Goal: Task Accomplishment & Management: Use online tool/utility

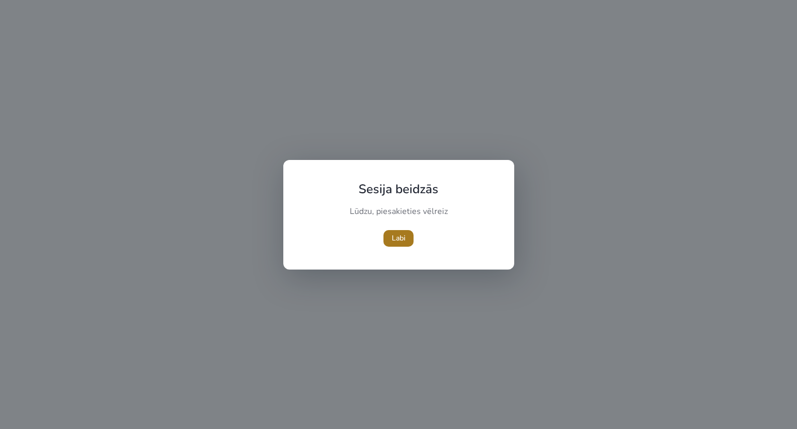
click at [395, 240] on font "Labi" at bounding box center [398, 238] width 13 height 10
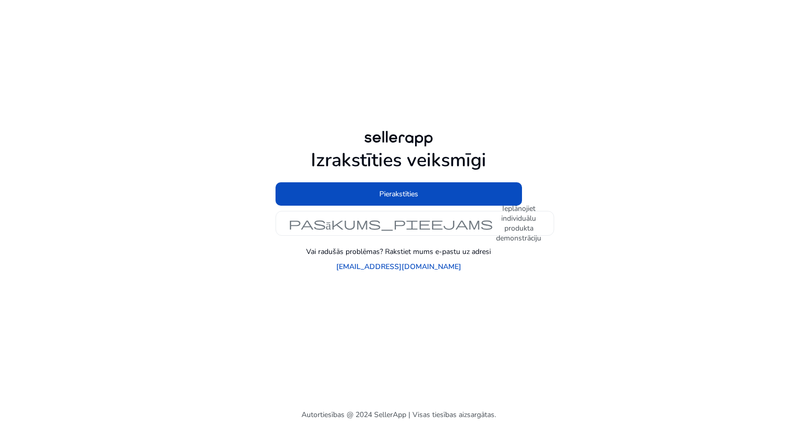
click at [374, 206] on div "Pierakstīties pasākums_pieejams Ieplānojiet individuālu produkta demonstrāciju" at bounding box center [399, 208] width 247 height 53
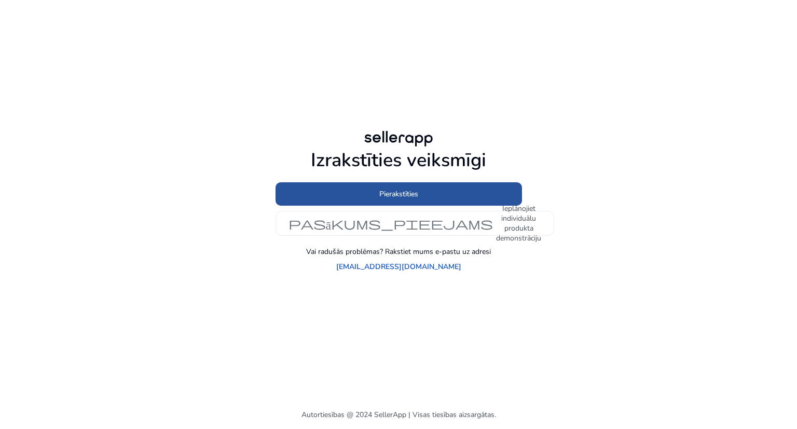
click at [366, 194] on span at bounding box center [399, 193] width 247 height 25
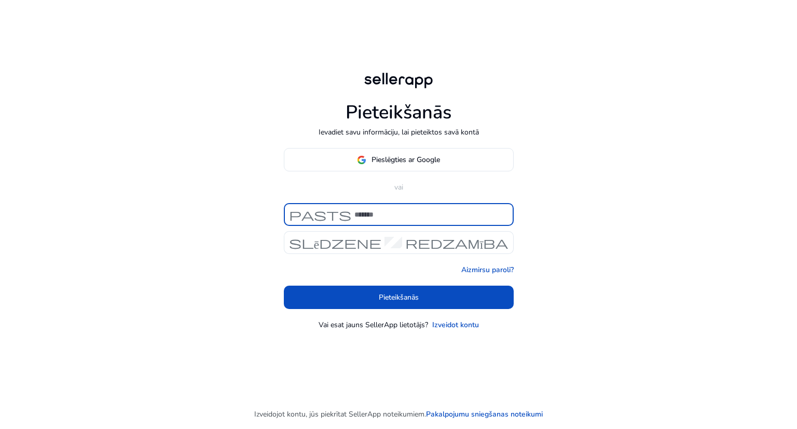
type input "**********"
click at [423, 310] on div "**********" at bounding box center [399, 239] width 230 height 182
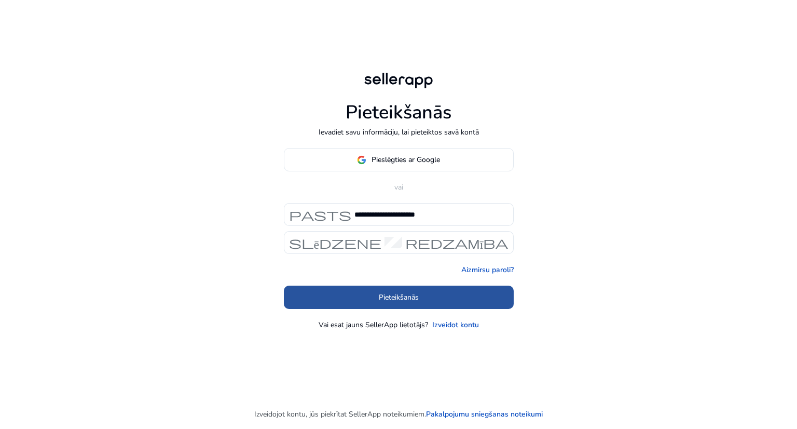
click at [423, 306] on span at bounding box center [399, 297] width 230 height 25
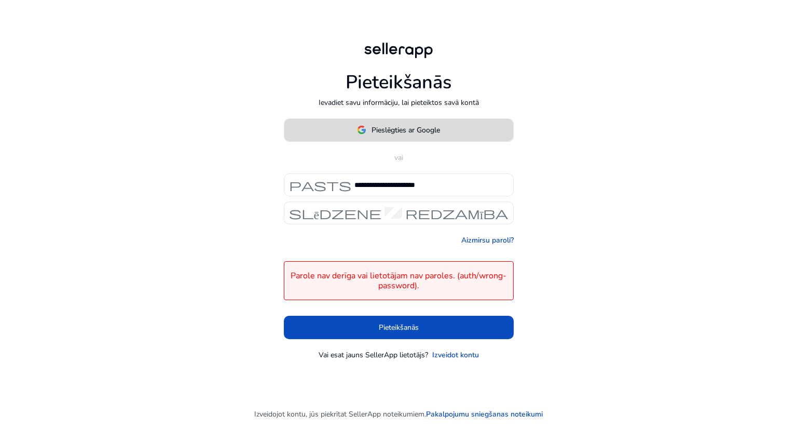
click at [405, 127] on font "Pieslēgties ar Google" at bounding box center [406, 130] width 69 height 10
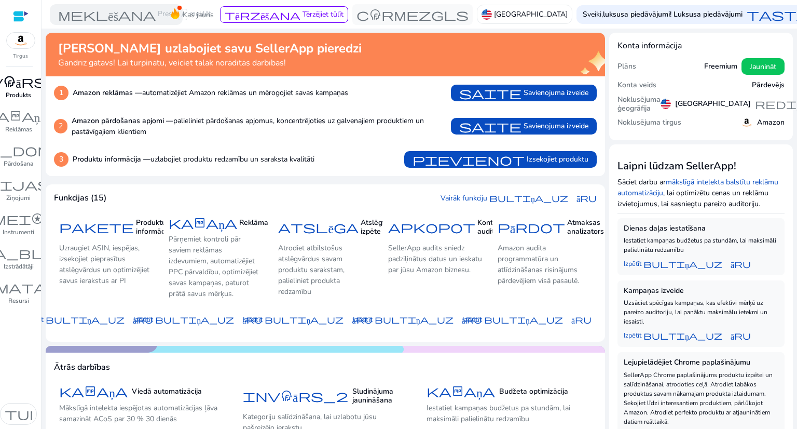
click at [12, 91] on font "Produkts" at bounding box center [18, 95] width 25 height 8
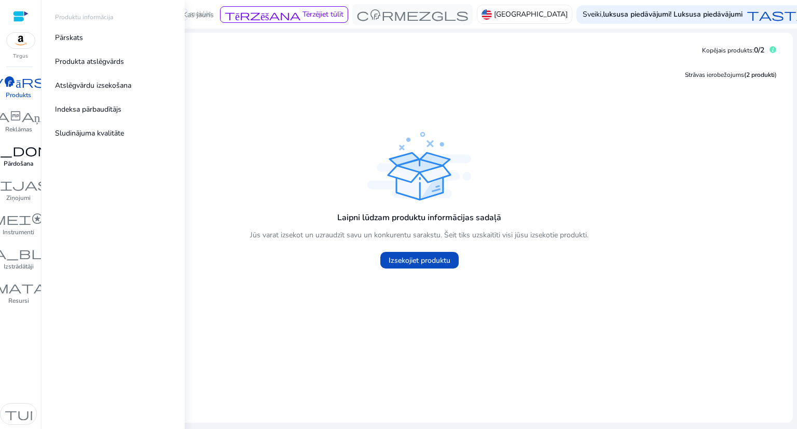
click at [17, 165] on font "Pārdošana" at bounding box center [19, 163] width 30 height 8
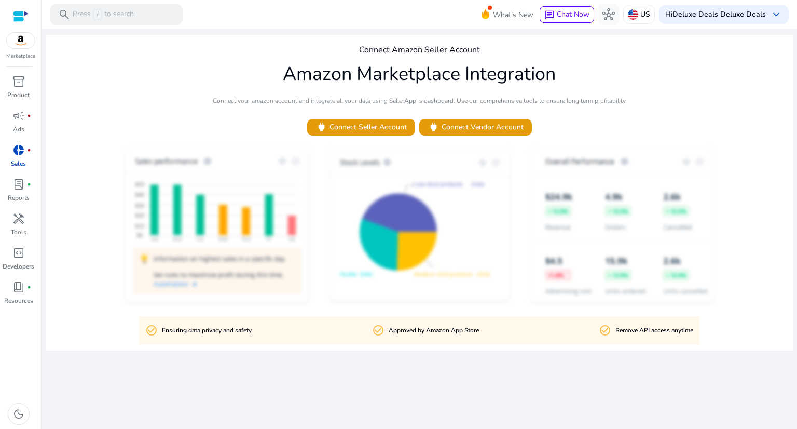
click at [366, 76] on h1 "Amazon Marketplace Integration" at bounding box center [419, 74] width 273 height 22
click at [31, 291] on div "book_4 fiber_manual_record" at bounding box center [18, 287] width 29 height 17
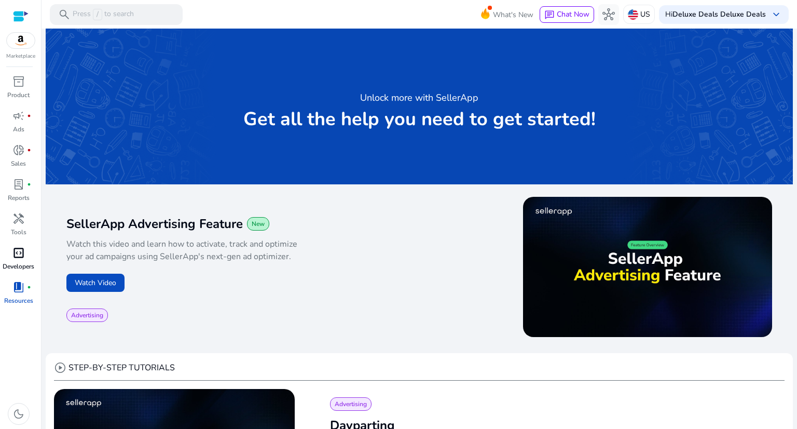
click at [26, 250] on div "code_blocks" at bounding box center [18, 253] width 29 height 17
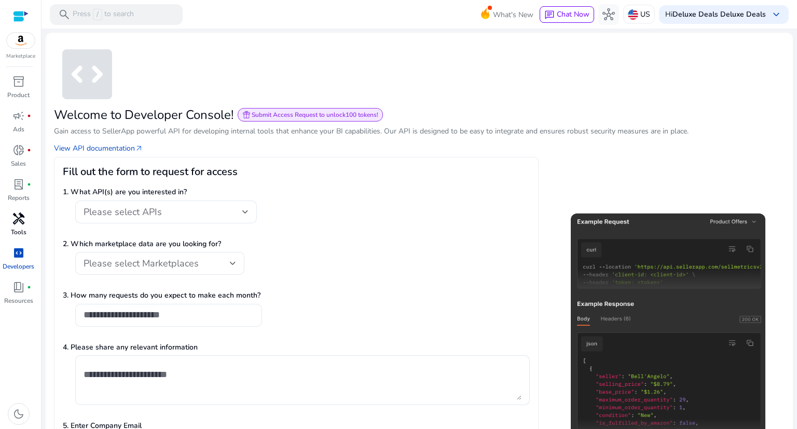
click at [20, 219] on span "handyman" at bounding box center [18, 218] width 12 height 12
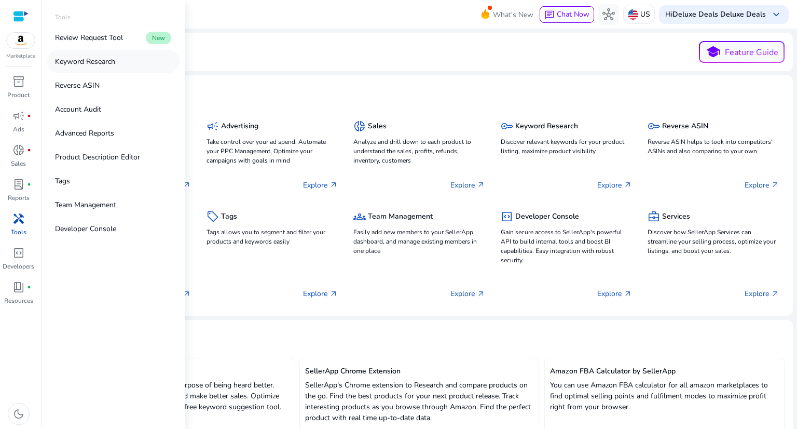
click at [97, 57] on p "Keyword Research" at bounding box center [85, 61] width 60 height 11
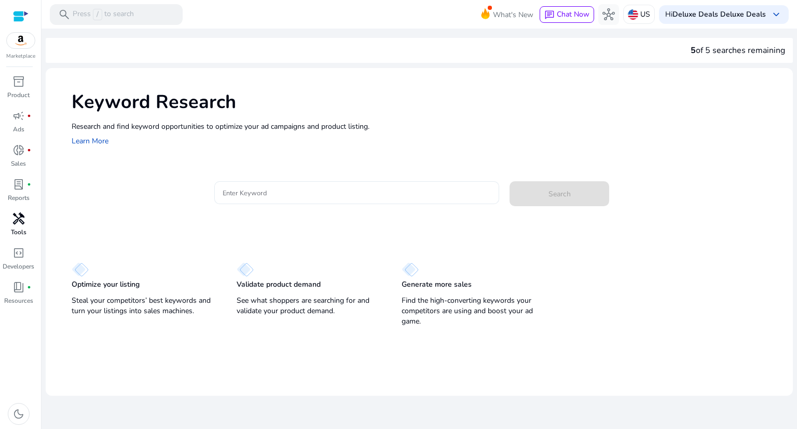
click at [254, 186] on div at bounding box center [357, 192] width 269 height 23
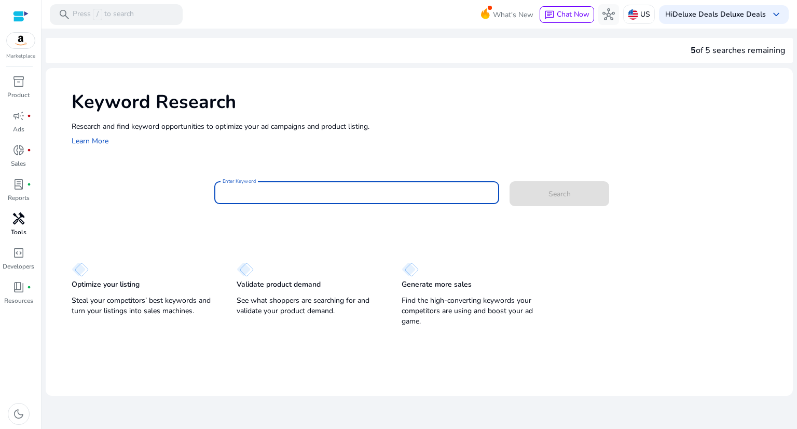
paste input "**********"
click at [530, 195] on app-sp-search-button "Search" at bounding box center [560, 191] width 100 height 9
drag, startPoint x: 309, startPoint y: 196, endPoint x: 498, endPoint y: 194, distance: 189.5
click at [498, 194] on div "**********" at bounding box center [357, 192] width 286 height 23
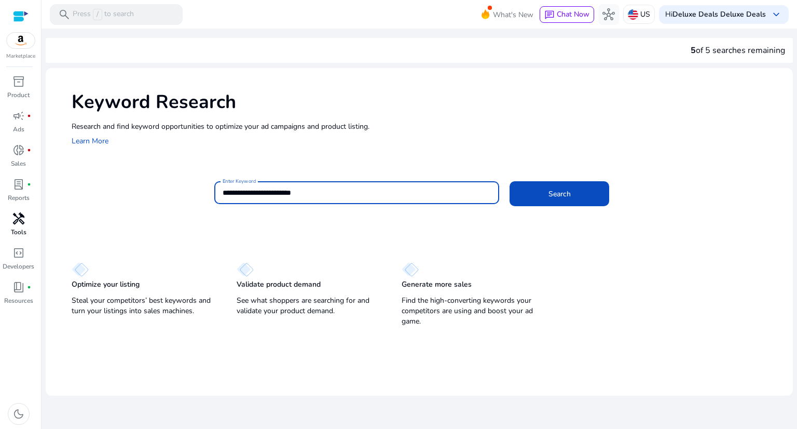
scroll to position [0, 0]
type input "**********"
click at [545, 185] on span at bounding box center [560, 193] width 100 height 25
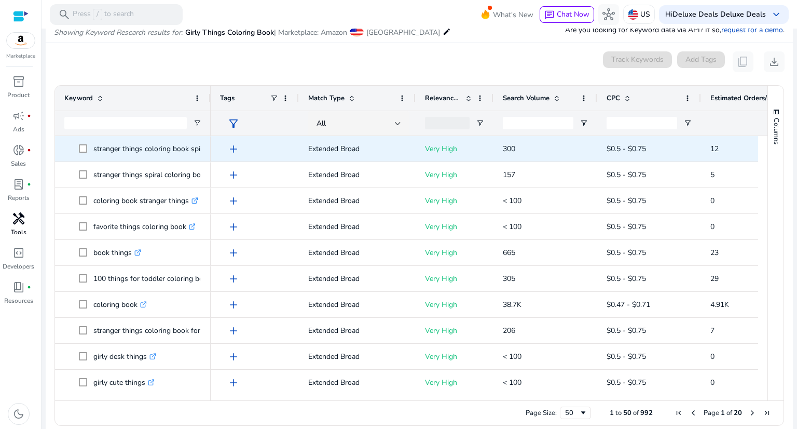
scroll to position [208, 0]
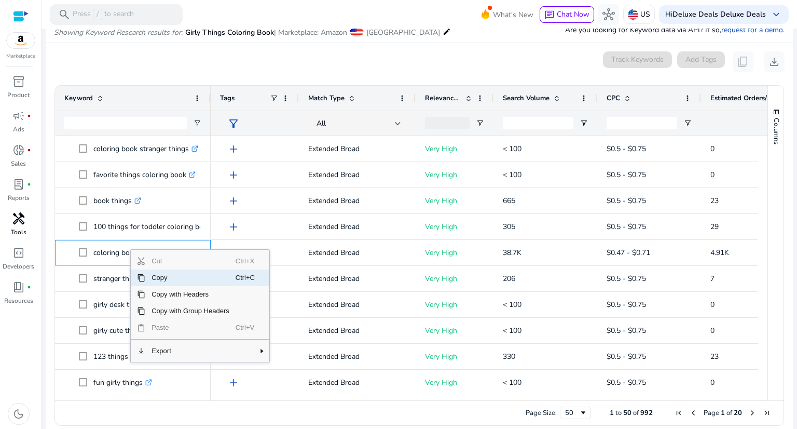
click at [164, 278] on span "Copy" at bounding box center [190, 277] width 90 height 17
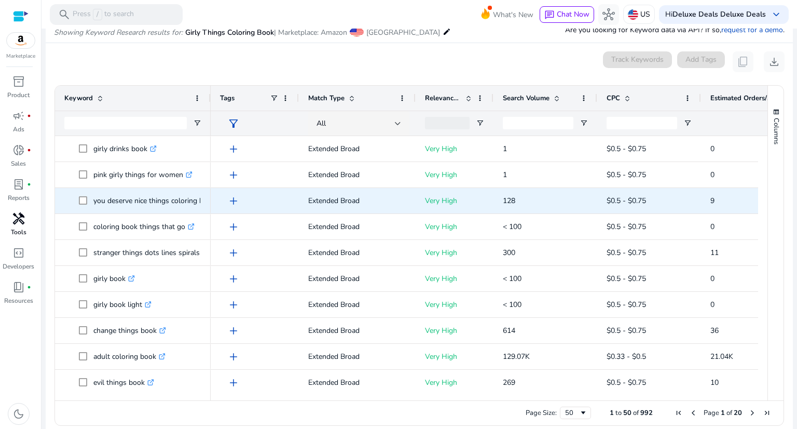
scroll to position [675, 0]
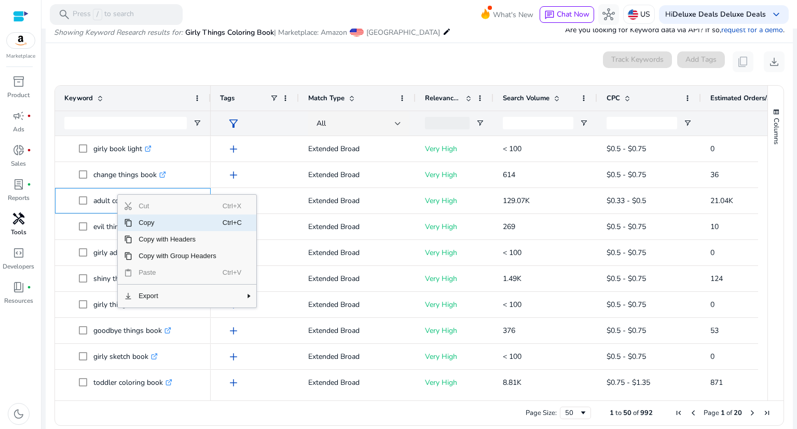
click at [138, 221] on span "Copy" at bounding box center [177, 222] width 90 height 17
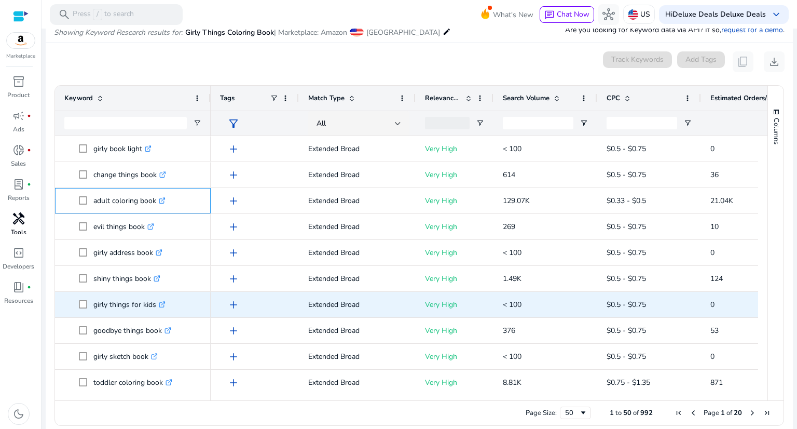
scroll to position [831, 0]
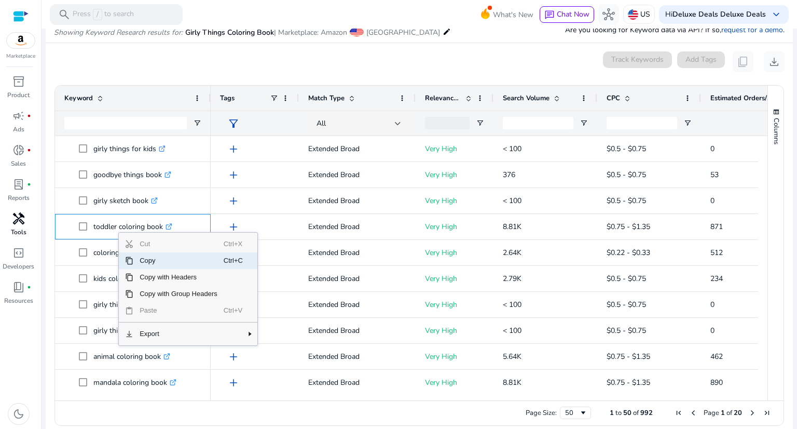
click at [181, 257] on span "Copy" at bounding box center [178, 260] width 90 height 17
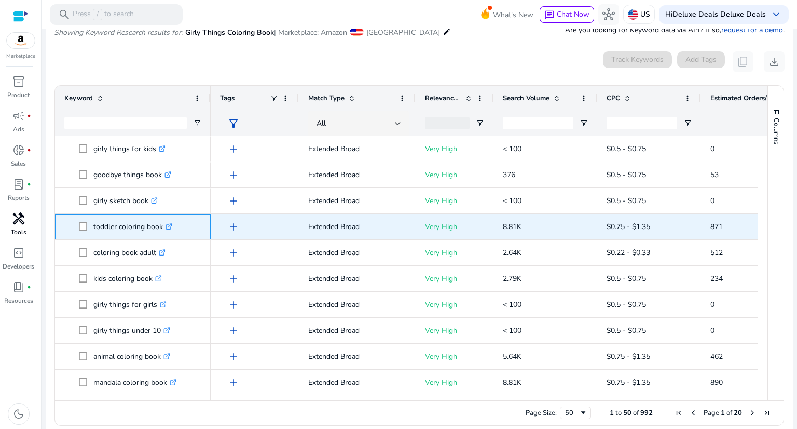
click at [172, 224] on icon at bounding box center [171, 224] width 3 height 3
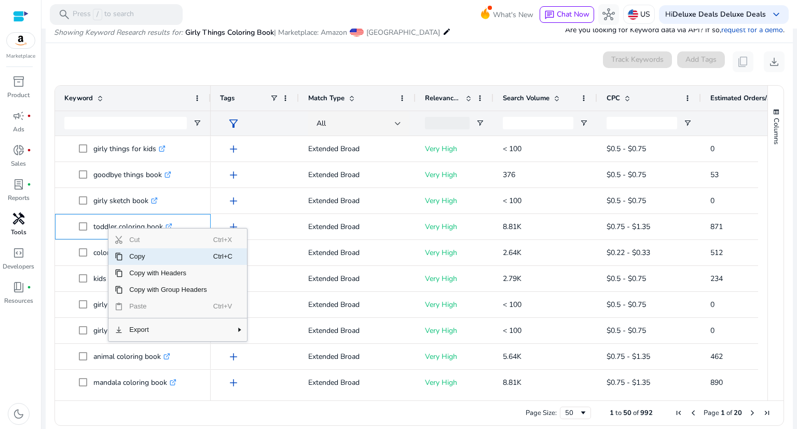
click at [134, 255] on span "Copy" at bounding box center [168, 256] width 90 height 17
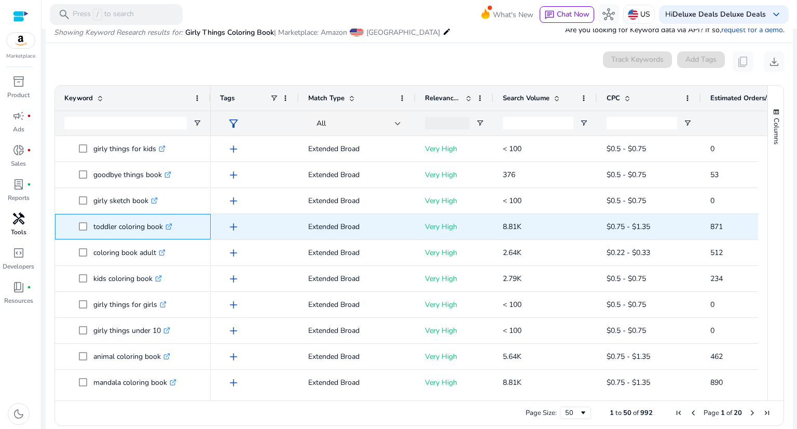
click at [166, 224] on link ".st0{fill:#2c8af8}" at bounding box center [167, 227] width 9 height 10
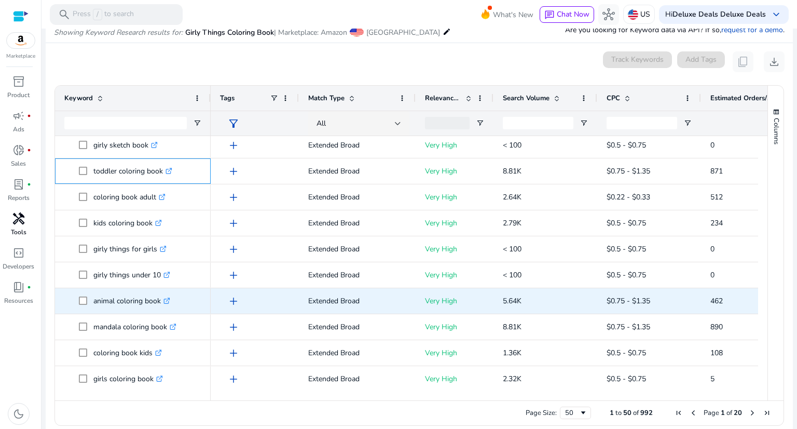
scroll to position [935, 0]
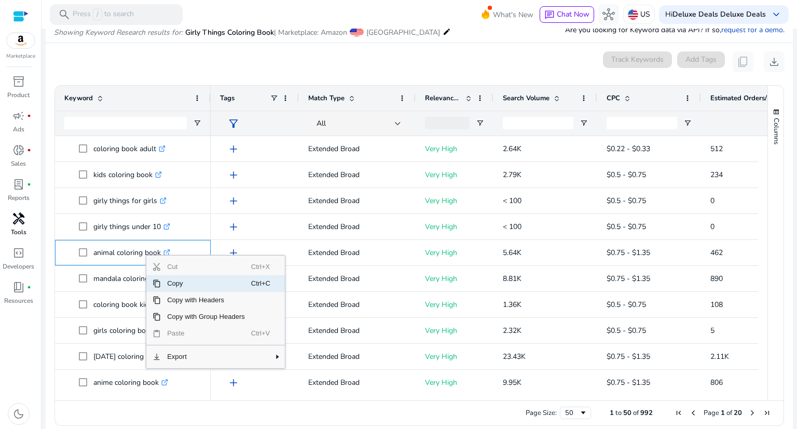
click at [169, 286] on span "Copy" at bounding box center [206, 283] width 90 height 17
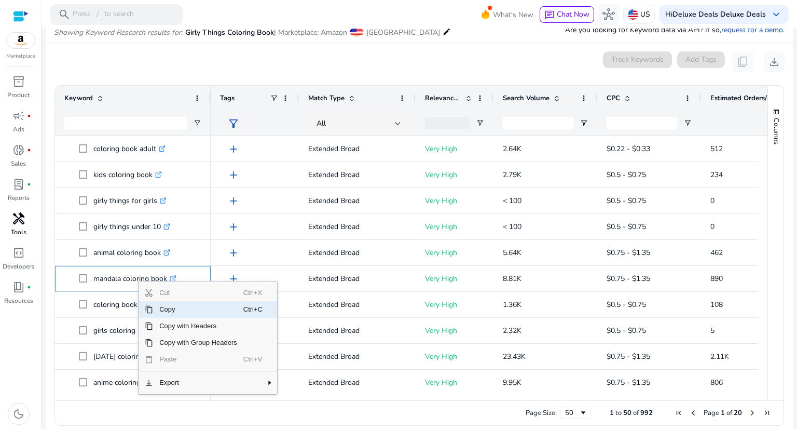
click at [160, 303] on span "Copy" at bounding box center [198, 309] width 90 height 17
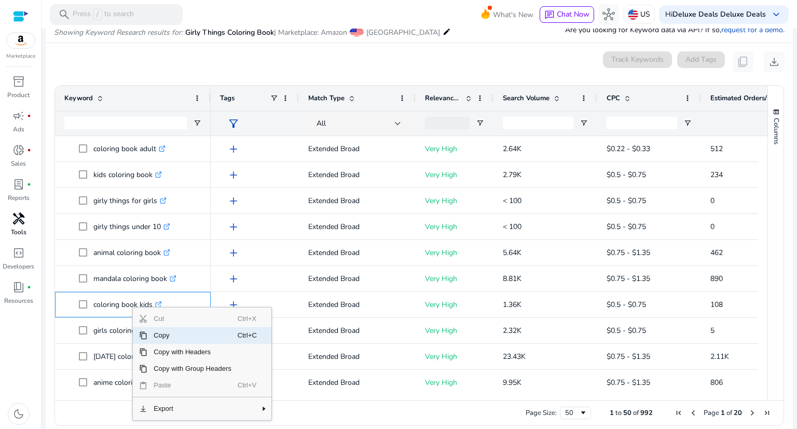
click at [166, 335] on span "Copy" at bounding box center [192, 335] width 90 height 17
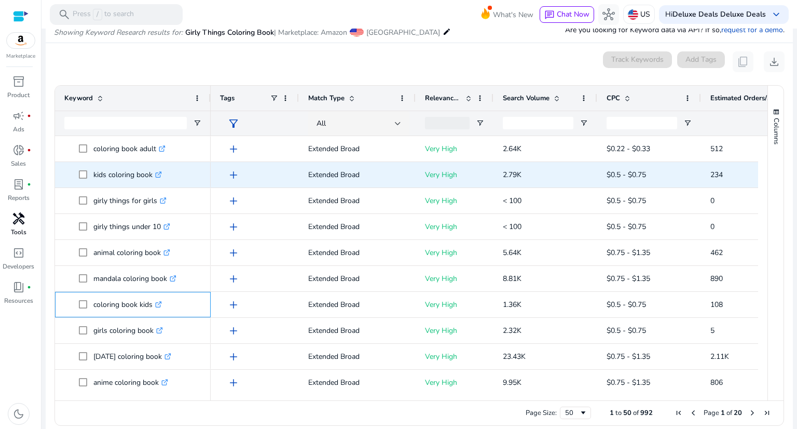
scroll to position [986, 0]
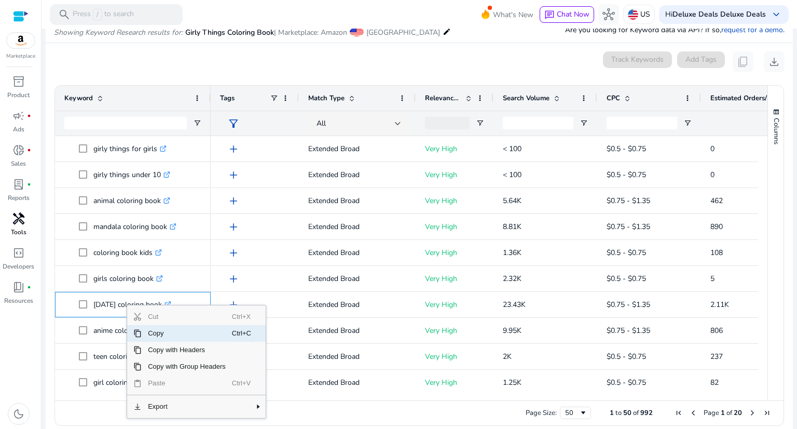
click at [162, 335] on span "Copy" at bounding box center [187, 333] width 90 height 17
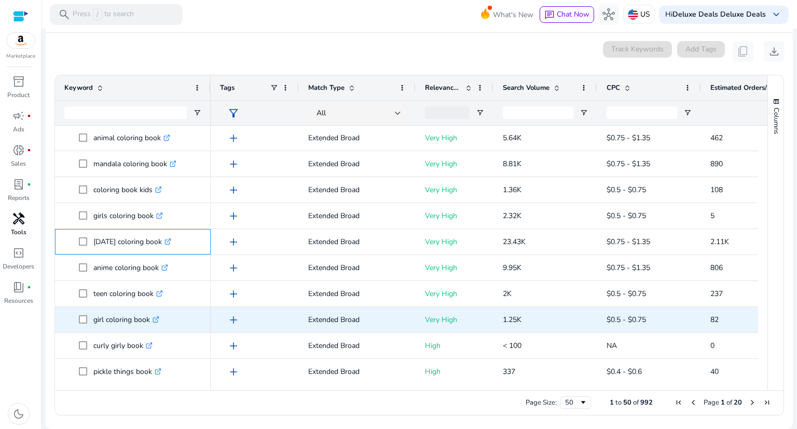
scroll to position [1043, 0]
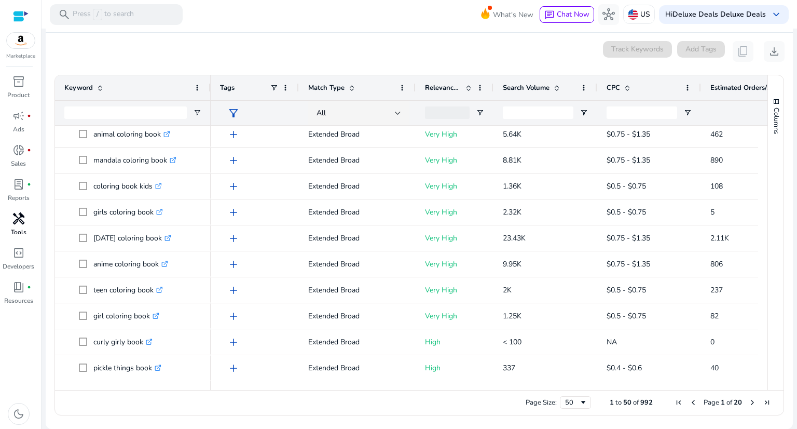
click at [749, 402] on span "Next Page" at bounding box center [753, 402] width 8 height 8
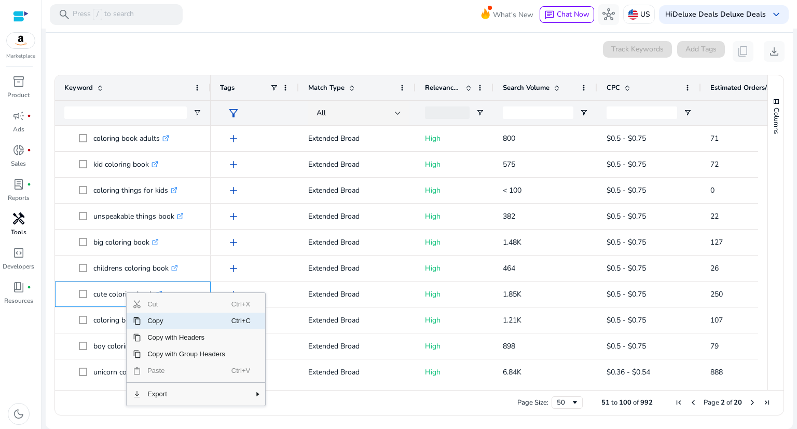
click at [178, 324] on span "Copy" at bounding box center [186, 321] width 90 height 17
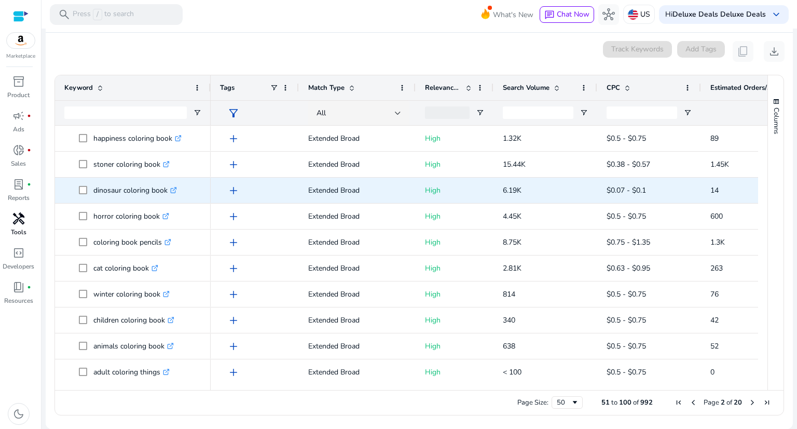
scroll to position [312, 0]
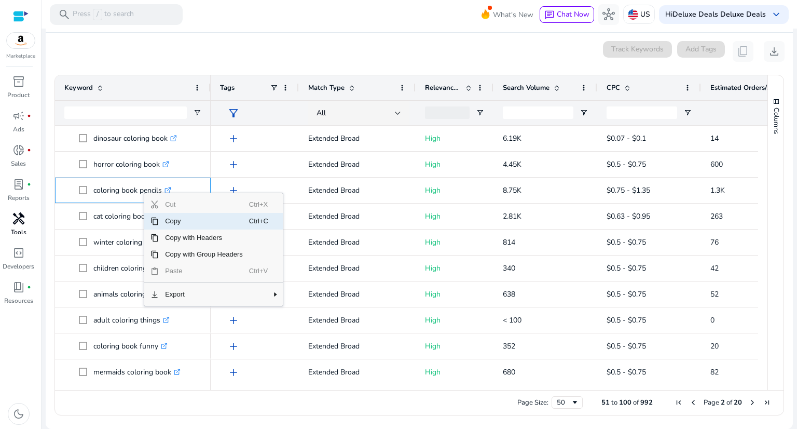
click at [182, 224] on span "Copy" at bounding box center [204, 221] width 90 height 17
